Goal: Task Accomplishment & Management: Manage account settings

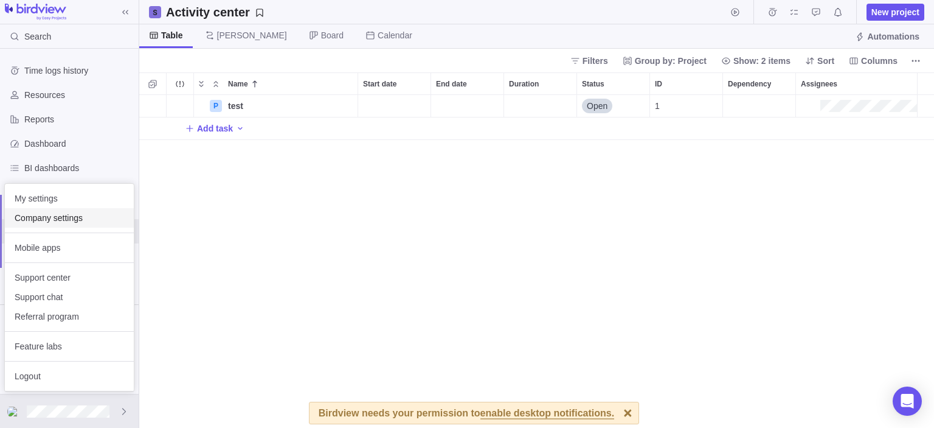
scroll to position [323, 785]
click at [89, 222] on span "Company settings" at bounding box center [70, 218] width 110 height 12
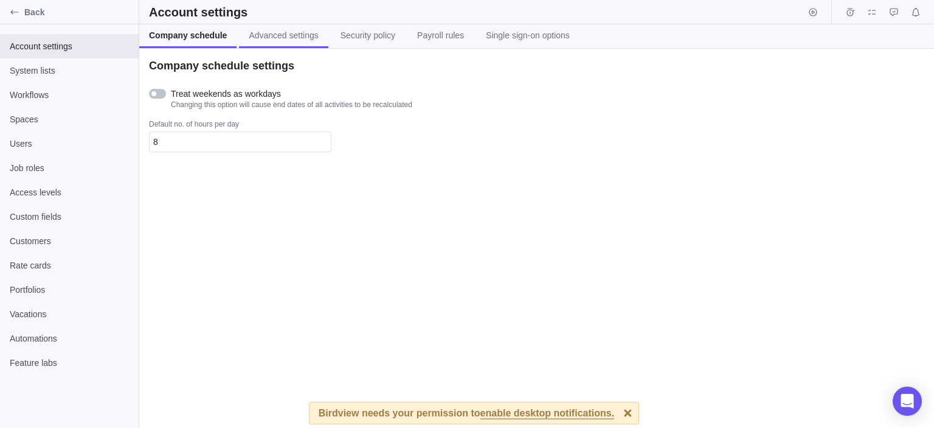
click at [280, 40] on span "Advanced settings" at bounding box center [283, 35] width 69 height 12
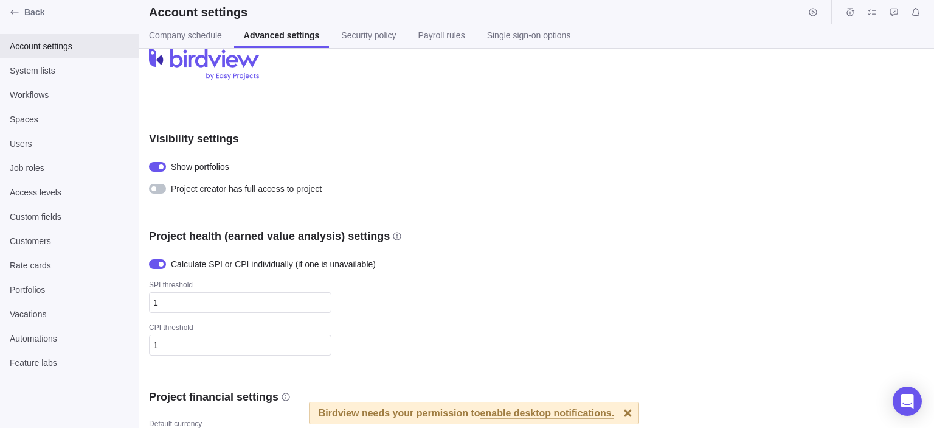
scroll to position [43, 0]
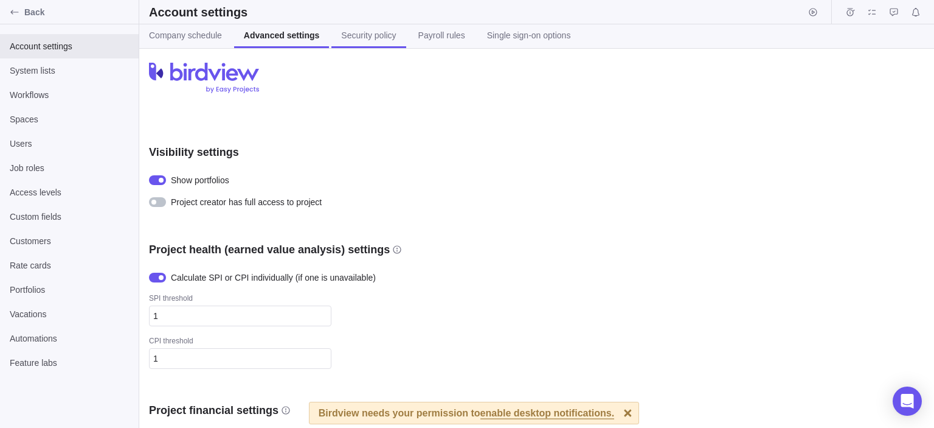
click at [374, 47] on link "Security policy" at bounding box center [369, 36] width 74 height 24
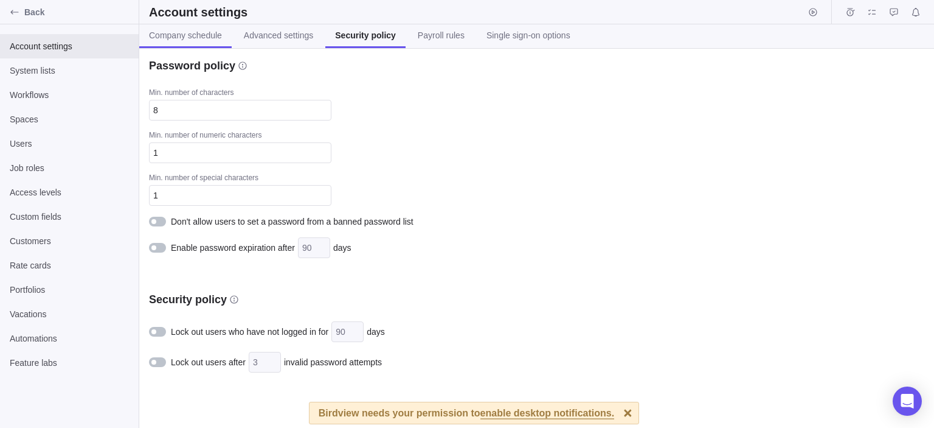
click at [206, 35] on span "Company schedule" at bounding box center [185, 35] width 73 height 12
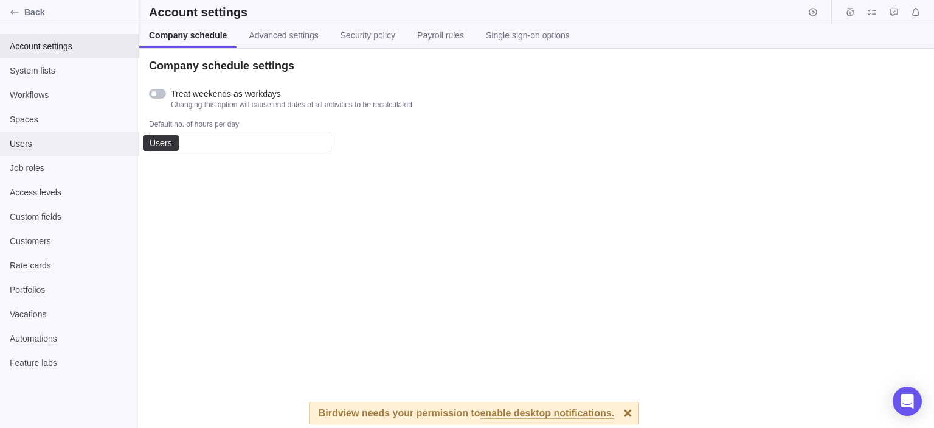
click at [91, 131] on div "Users" at bounding box center [69, 143] width 139 height 24
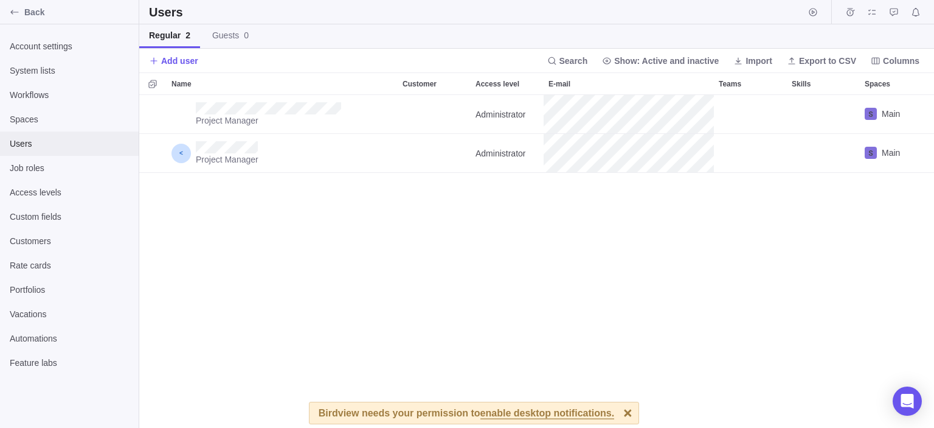
scroll to position [323, 785]
click at [618, 414] on div at bounding box center [628, 412] width 21 height 21
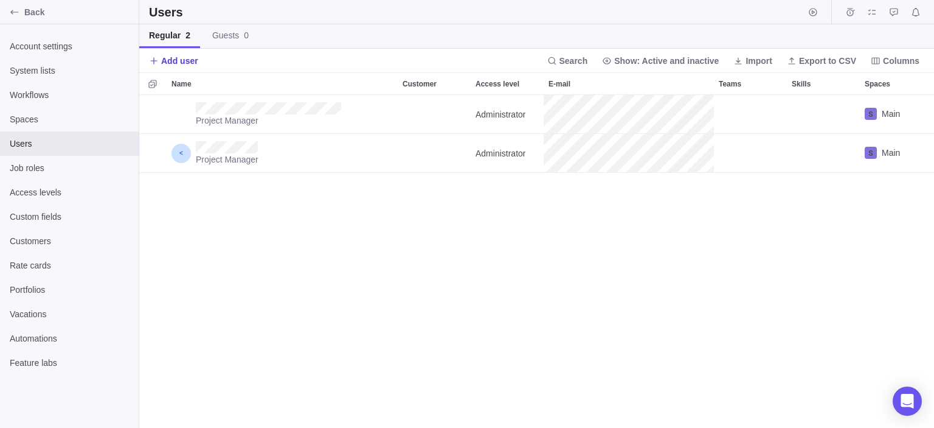
click at [173, 60] on span "Add user" at bounding box center [179, 61] width 37 height 12
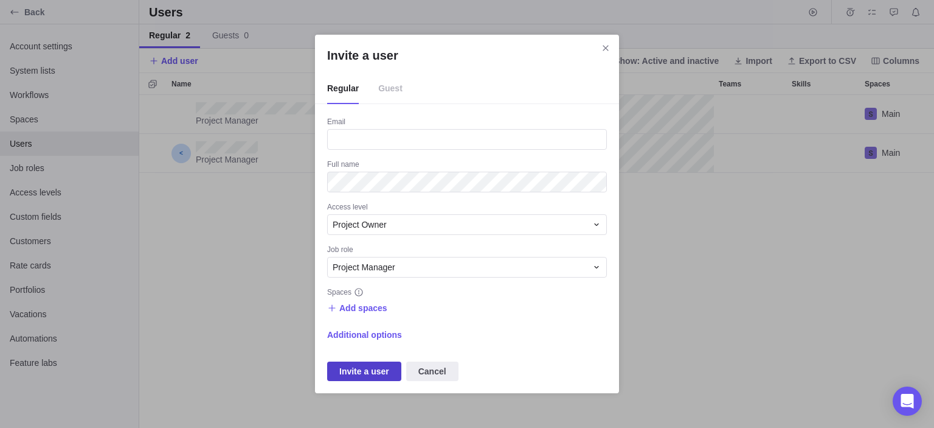
click at [372, 369] on span "Invite a user" at bounding box center [364, 371] width 50 height 15
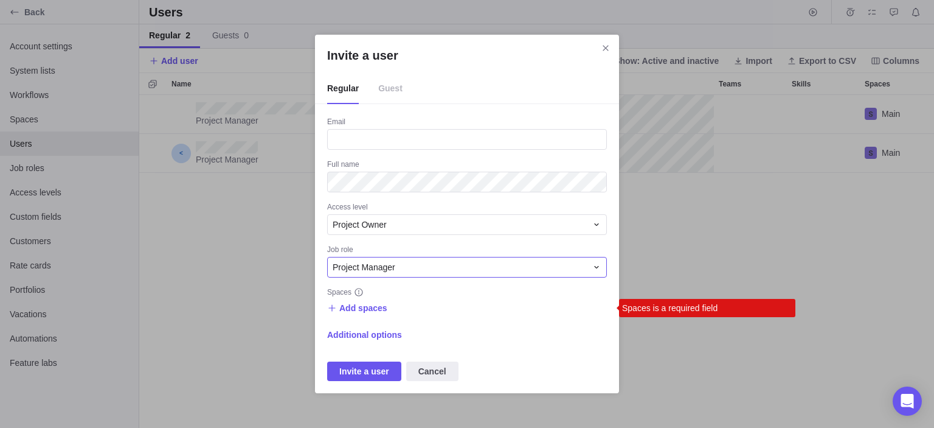
click at [381, 269] on span "Project Manager" at bounding box center [364, 267] width 63 height 12
click at [366, 310] on span "Add spaces" at bounding box center [363, 308] width 48 height 12
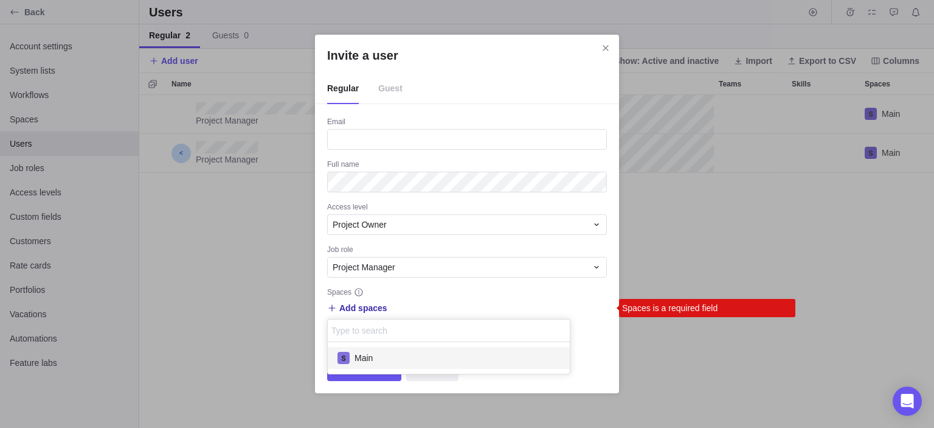
click at [366, 352] on span "Main" at bounding box center [364, 358] width 18 height 12
click at [371, 387] on div "Invite a user Regular Guest Email Full name Access level Project Owner Job role…" at bounding box center [467, 214] width 934 height 428
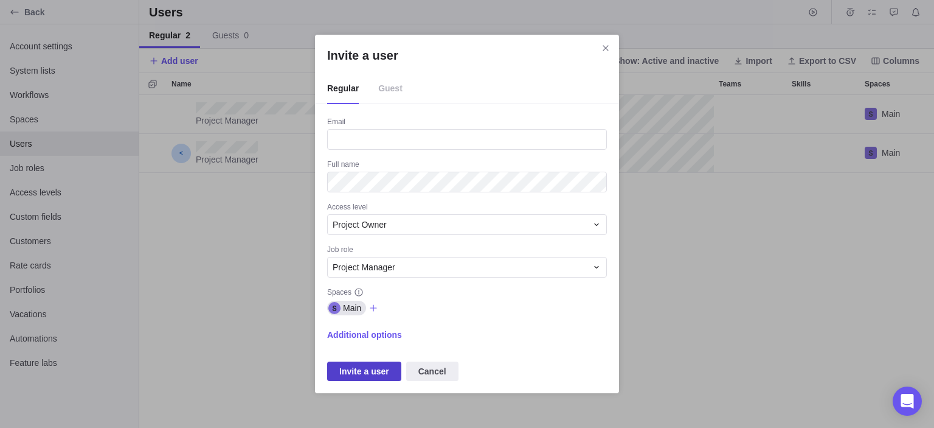
click at [369, 380] on span "Invite a user" at bounding box center [364, 370] width 74 height 19
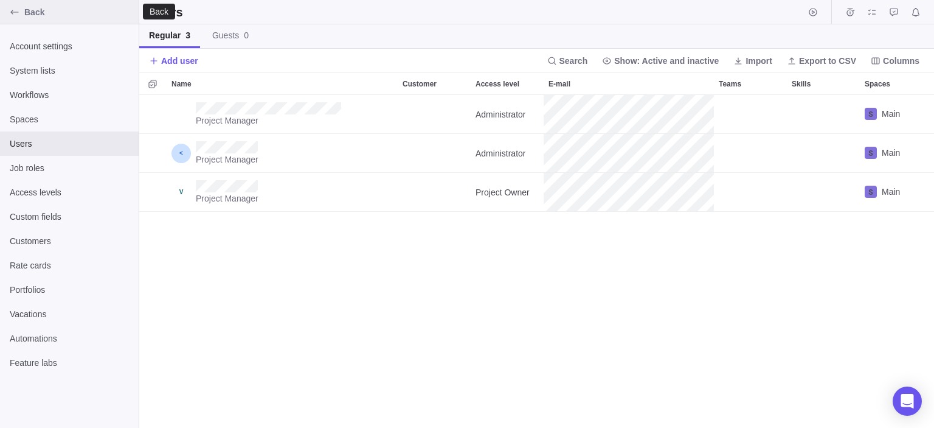
click at [26, 8] on span "Back" at bounding box center [79, 12] width 110 height 12
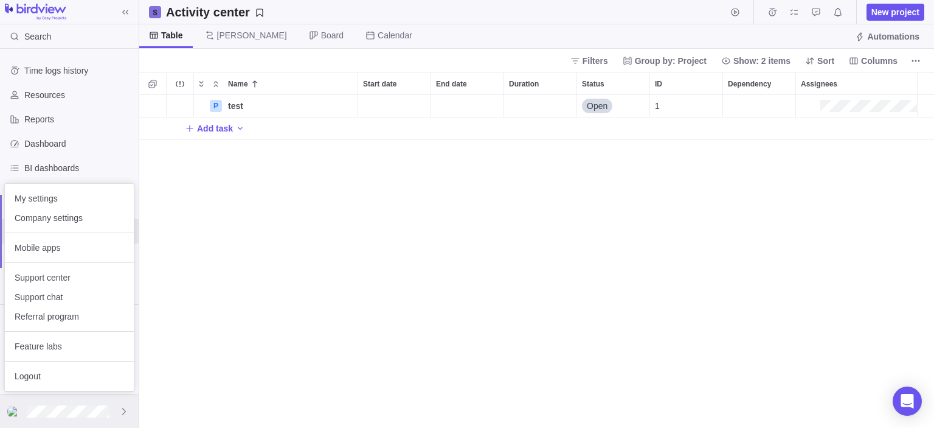
scroll to position [323, 785]
click at [69, 199] on span "My settings" at bounding box center [70, 198] width 110 height 12
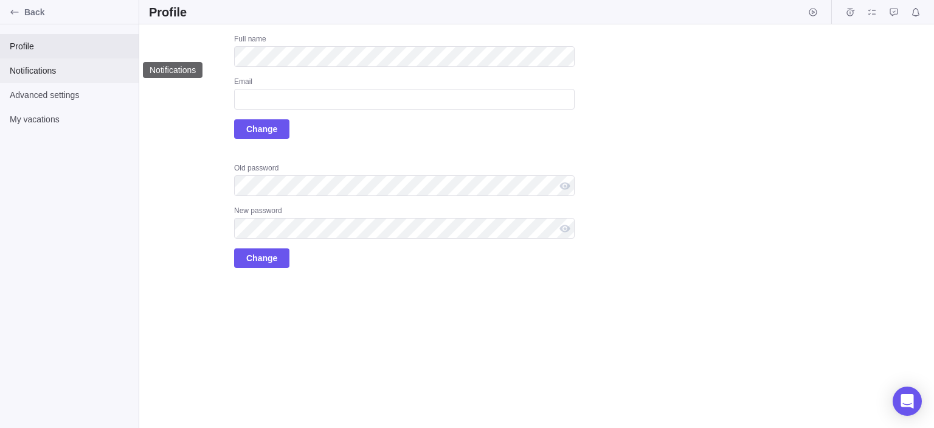
click at [52, 78] on div "Notifications" at bounding box center [69, 70] width 139 height 24
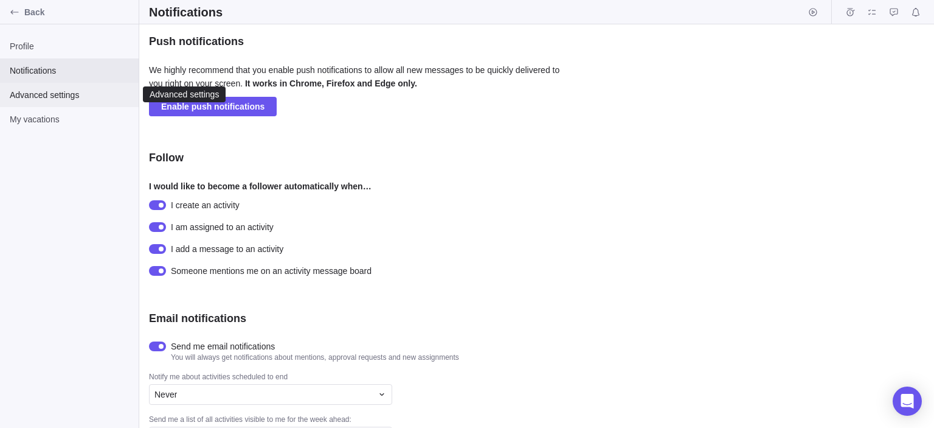
click at [66, 96] on span "Advanced settings" at bounding box center [69, 95] width 119 height 12
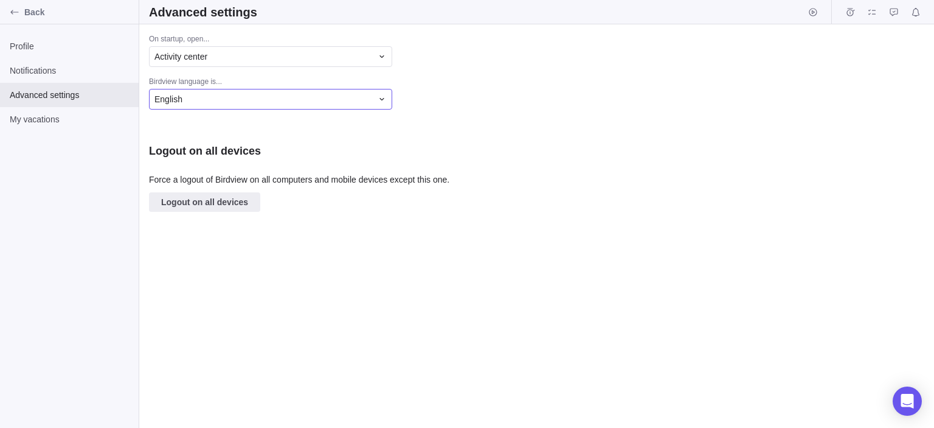
click at [279, 95] on div "English" at bounding box center [264, 99] width 218 height 12
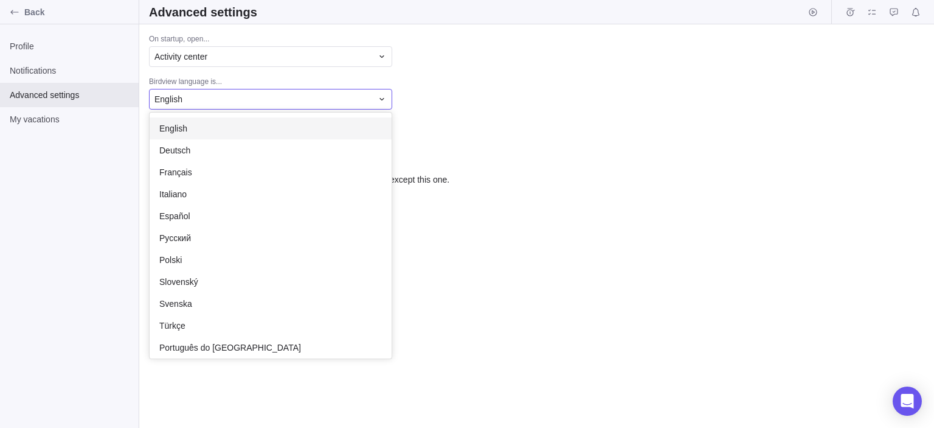
scroll to position [235, 232]
click at [279, 95] on div "English" at bounding box center [264, 99] width 218 height 12
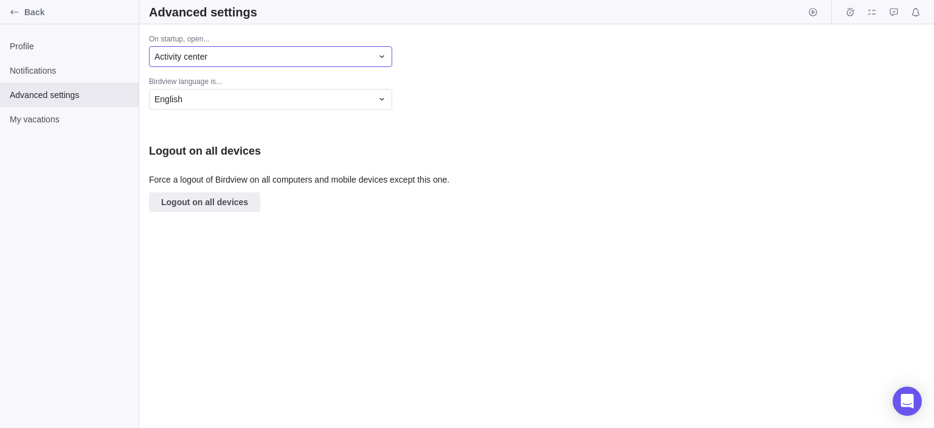
click at [311, 55] on div "Activity center" at bounding box center [264, 56] width 218 height 12
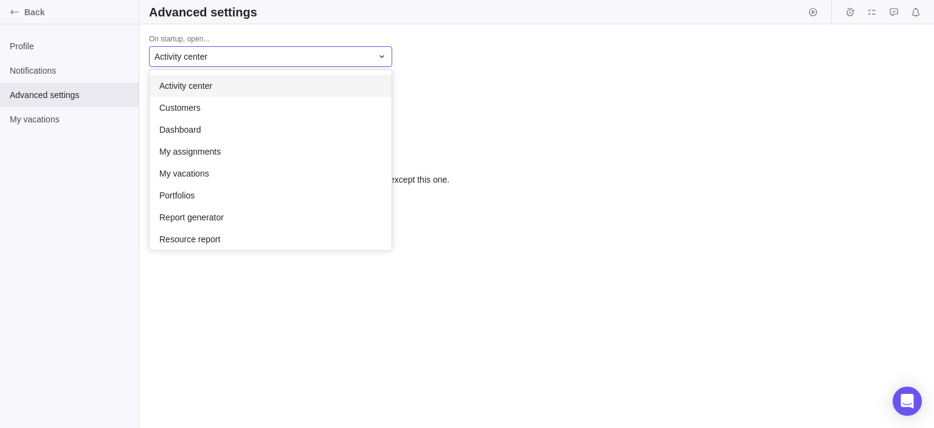
scroll to position [170, 232]
click at [311, 55] on div "Activity center" at bounding box center [264, 56] width 218 height 12
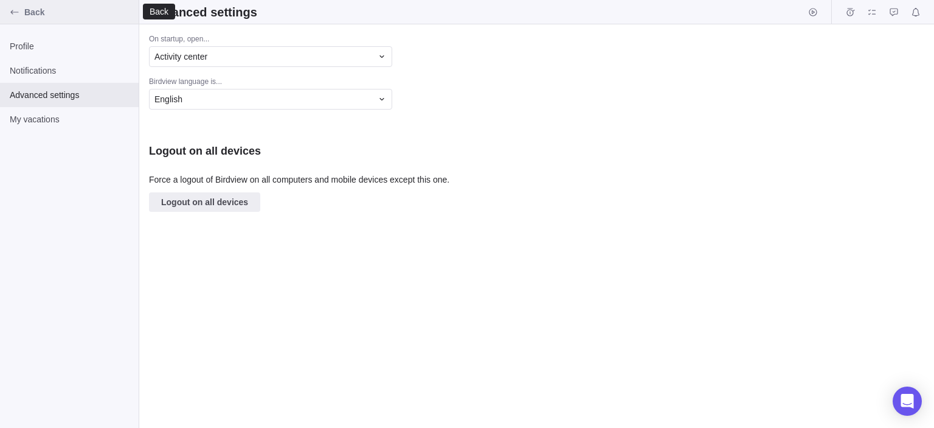
click at [26, 4] on div "Back" at bounding box center [69, 12] width 139 height 24
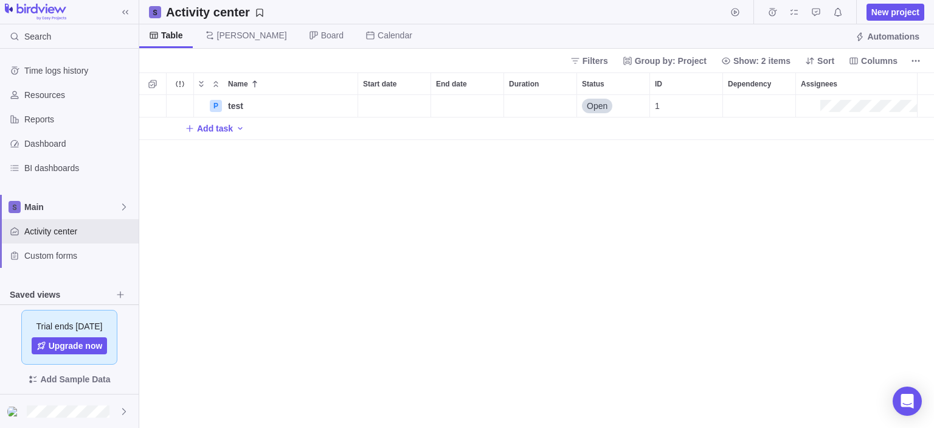
scroll to position [323, 785]
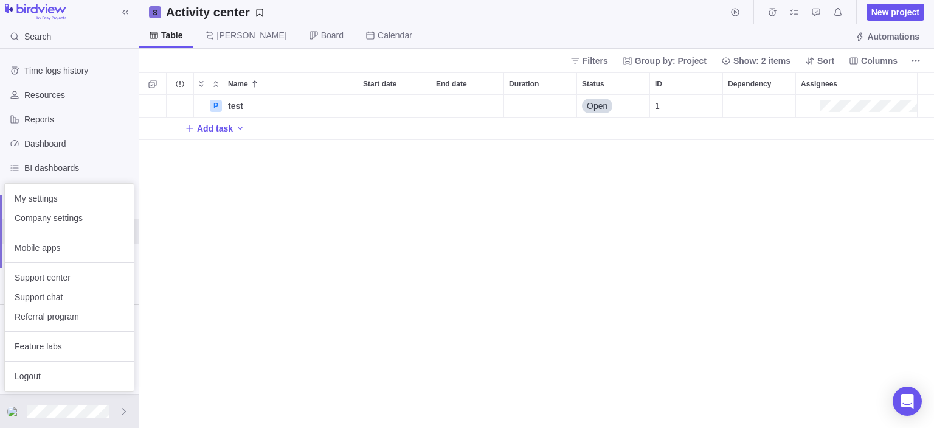
click at [279, 212] on body "Search Time logs history Resources Reports Dashboard BI dashboards Main Activit…" at bounding box center [467, 214] width 934 height 428
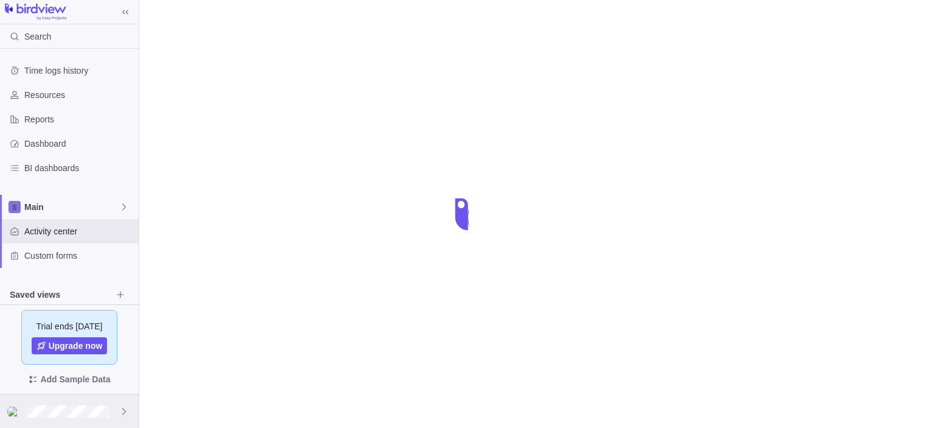
click at [82, 417] on div at bounding box center [69, 410] width 139 height 33
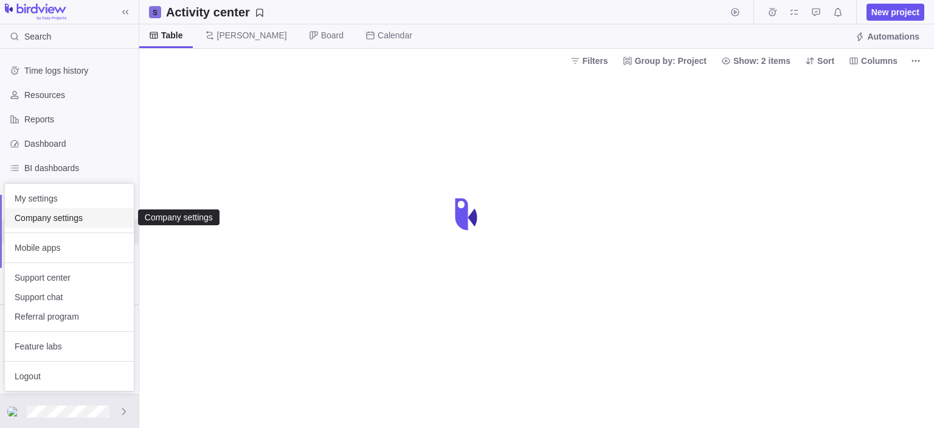
click at [70, 220] on span "Company settings" at bounding box center [70, 218] width 110 height 12
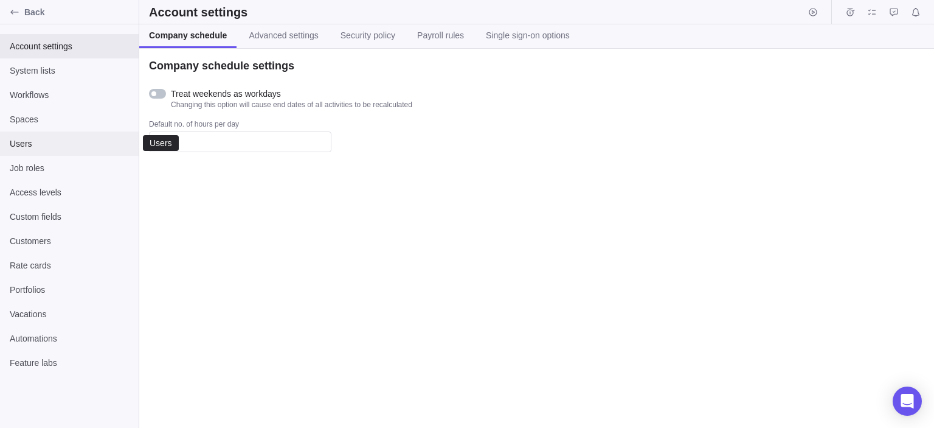
click at [79, 138] on span "Users" at bounding box center [69, 143] width 119 height 12
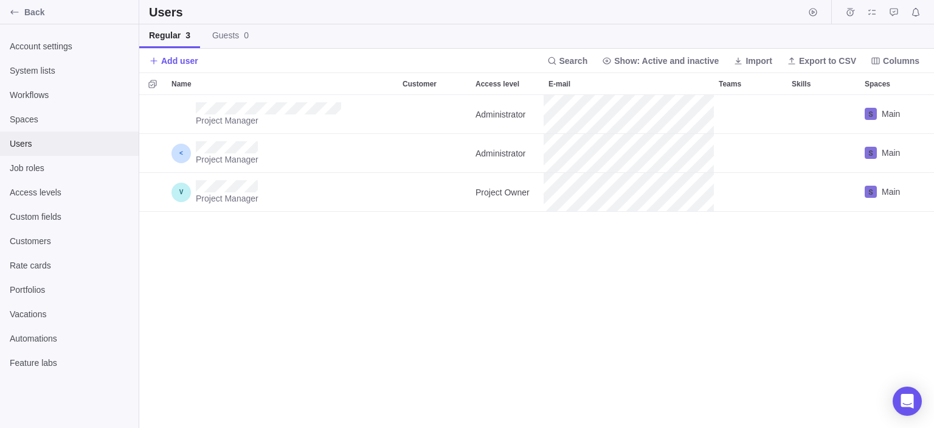
scroll to position [323, 785]
click at [184, 63] on span "Add user" at bounding box center [179, 61] width 37 height 12
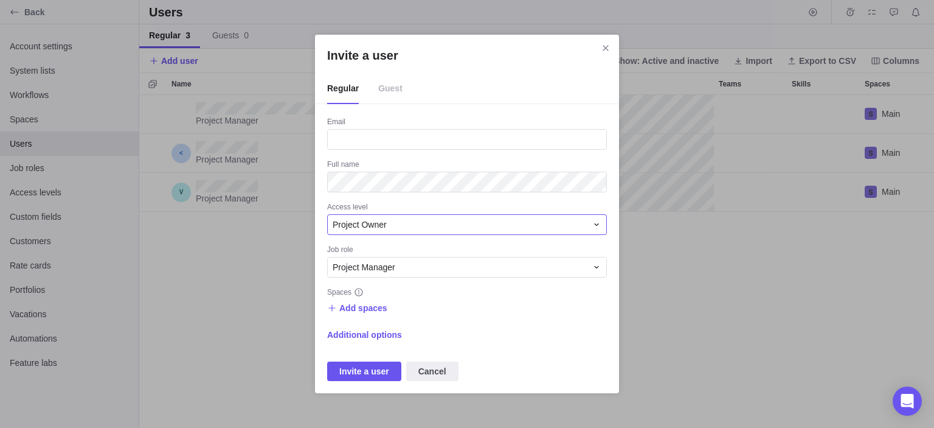
click at [370, 223] on span "Project Owner" at bounding box center [360, 224] width 54 height 12
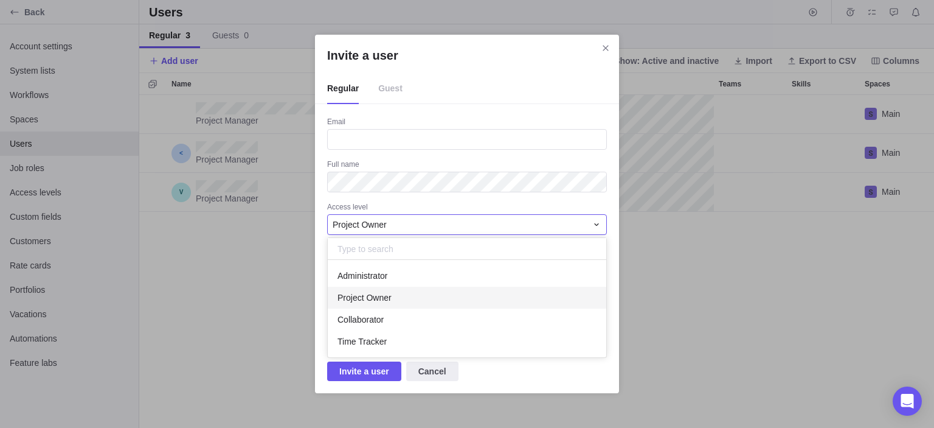
scroll to position [87, 268]
click at [369, 270] on span "Administrator" at bounding box center [363, 276] width 50 height 12
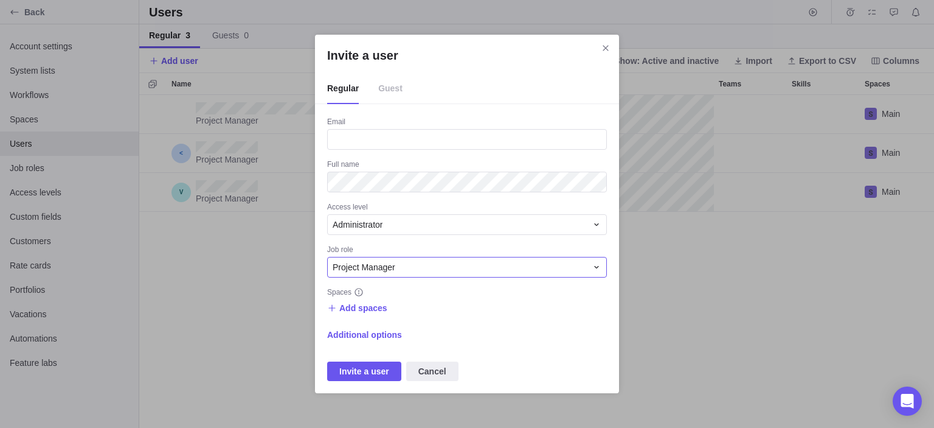
click at [369, 270] on span "Project Manager" at bounding box center [364, 267] width 63 height 12
click at [361, 307] on span "Add spaces" at bounding box center [363, 308] width 48 height 12
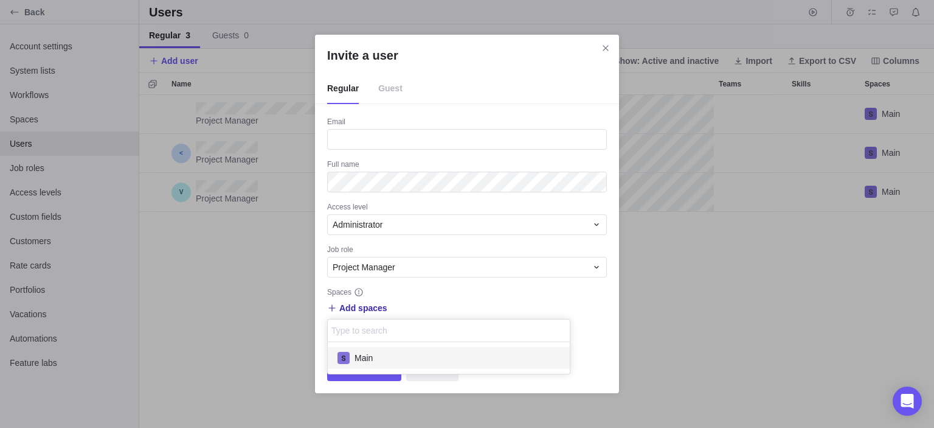
click at [357, 352] on div "Main" at bounding box center [449, 358] width 242 height 22
click at [451, 302] on div "Invite a user Regular Guest Email Full name Access level Administrator Job role…" at bounding box center [467, 214] width 934 height 428
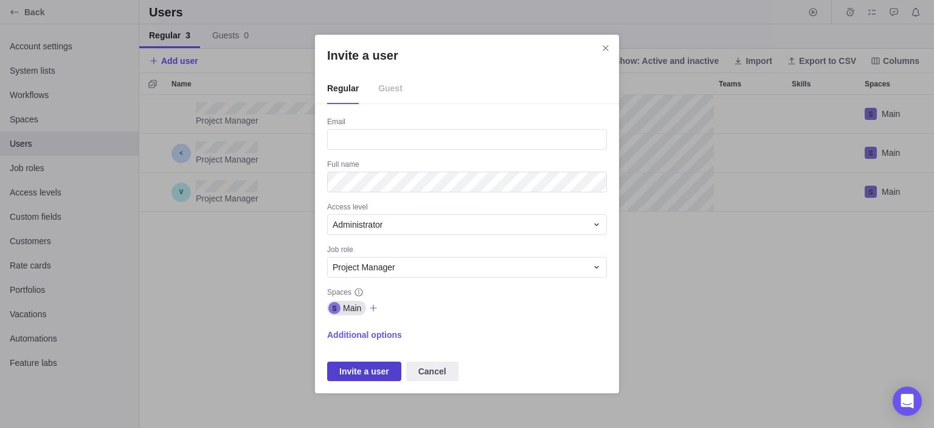
click at [359, 369] on span "Invite a user" at bounding box center [364, 371] width 50 height 15
click at [385, 368] on span "Invite a user" at bounding box center [364, 371] width 50 height 15
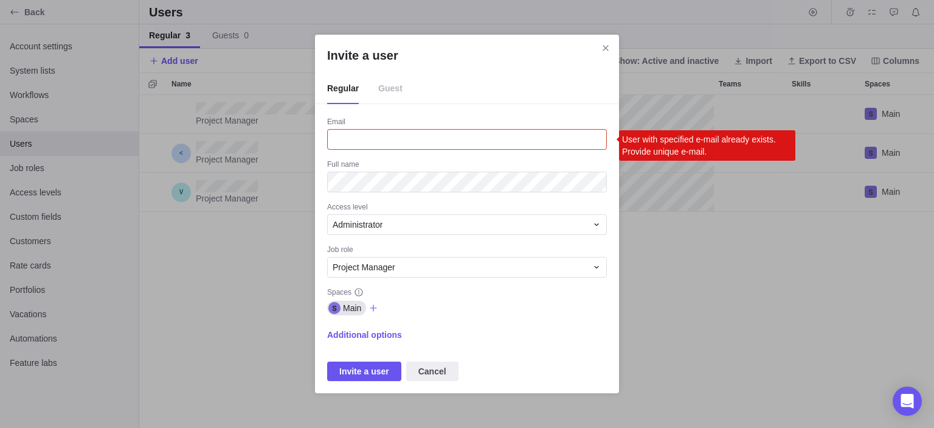
click at [388, 89] on span "Guest" at bounding box center [390, 89] width 24 height 30
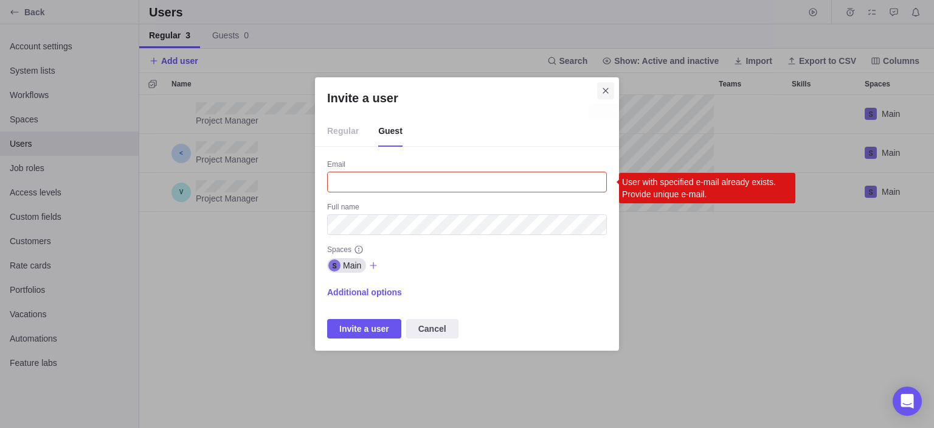
click at [610, 91] on icon "Close" at bounding box center [606, 91] width 10 height 10
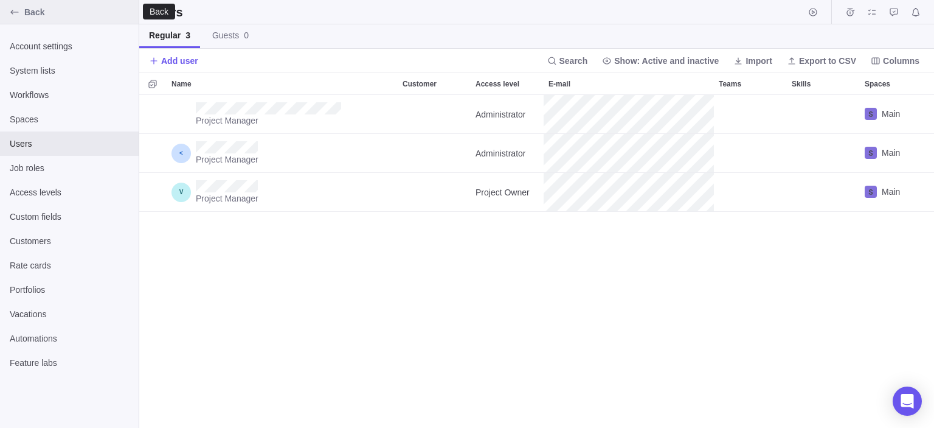
click at [48, 13] on span "Back" at bounding box center [79, 12] width 110 height 12
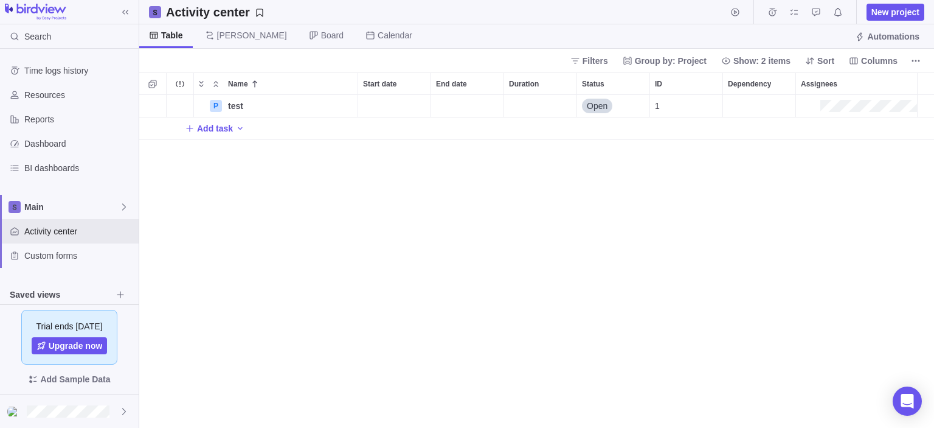
scroll to position [323, 785]
